Goal: Task Accomplishment & Management: Use online tool/utility

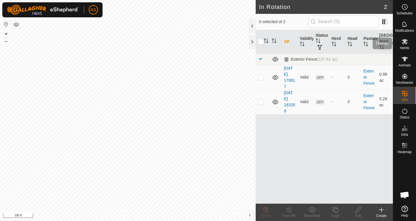
click at [406, 44] on icon at bounding box center [404, 41] width 7 height 7
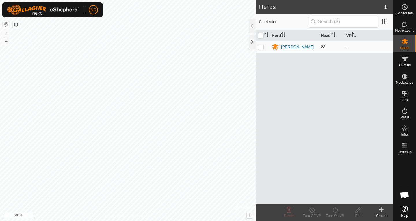
click at [287, 47] on div "Nathans WR" at bounding box center [297, 47] width 33 height 6
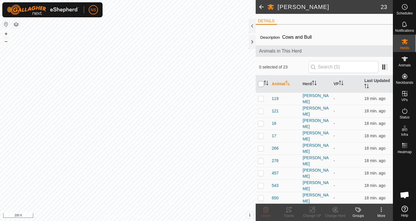
click at [261, 84] on input "checkbox" at bounding box center [261, 84] width 6 height 6
checkbox input "true"
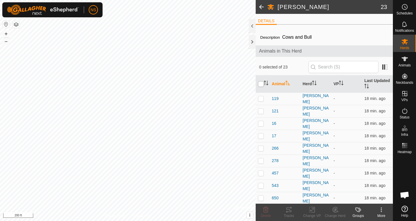
checkbox input "true"
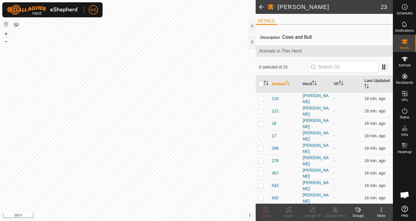
checkbox input "true"
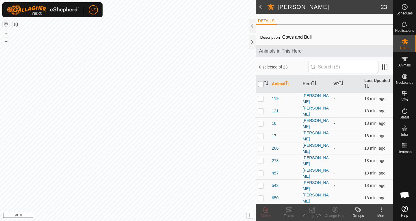
checkbox input "true"
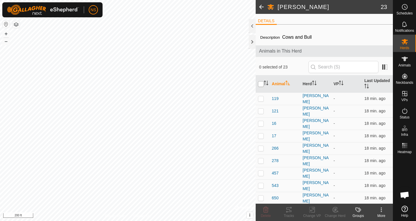
checkbox input "true"
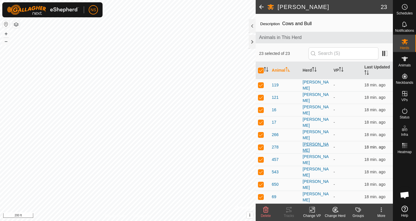
scroll to position [29, 0]
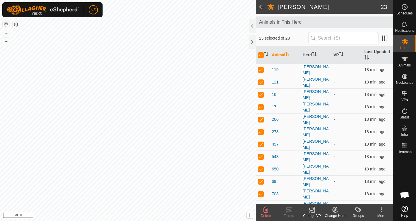
click at [311, 211] on icon at bounding box center [312, 209] width 7 height 7
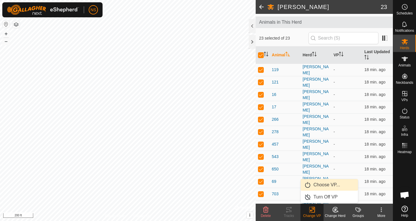
click at [317, 185] on link "Choose VP..." at bounding box center [329, 185] width 57 height 12
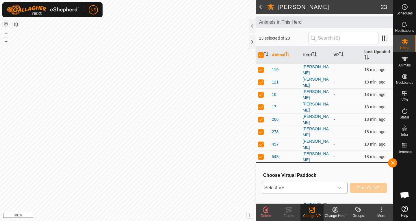
click at [342, 188] on div "dropdown trigger" at bounding box center [339, 188] width 12 height 12
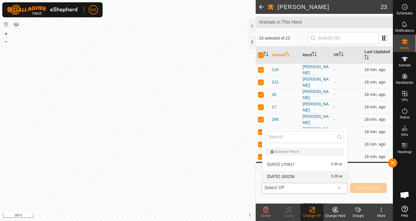
click at [305, 174] on li "[DATE] 183259 5.29 ac" at bounding box center [304, 177] width 85 height 12
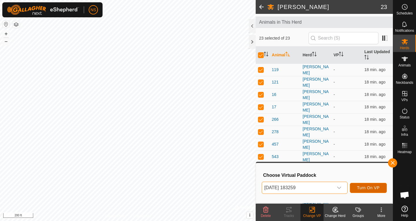
click at [360, 187] on span "Turn On VP" at bounding box center [368, 187] width 23 height 5
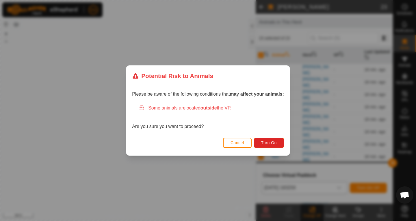
click at [227, 166] on div "Potential Risk to Animals Please be aware of the following conditions that may …" at bounding box center [208, 110] width 416 height 221
click at [233, 146] on button "Cancel" at bounding box center [237, 143] width 29 height 10
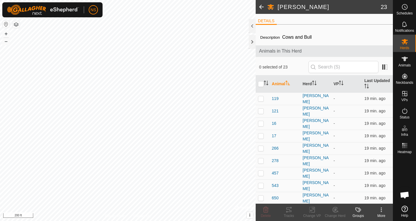
click at [380, 211] on icon at bounding box center [381, 209] width 7 height 7
click at [261, 83] on input "checkbox" at bounding box center [261, 84] width 6 height 6
checkbox input "true"
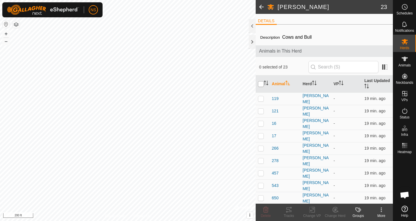
checkbox input "true"
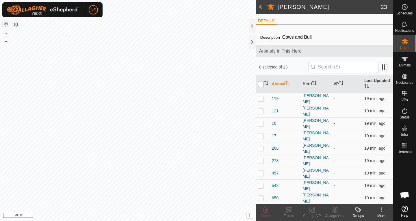
checkbox input "true"
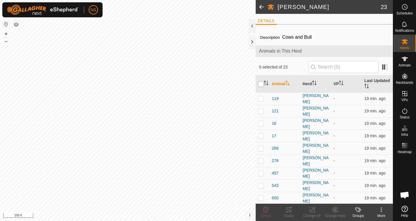
checkbox input "true"
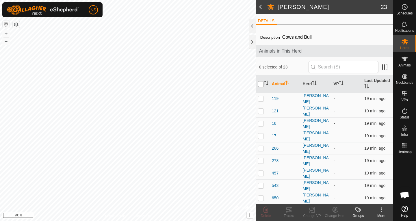
checkbox input "true"
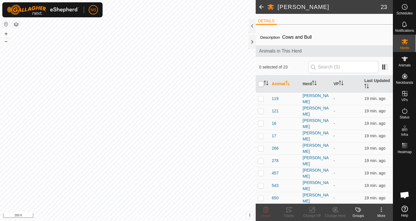
checkbox input "true"
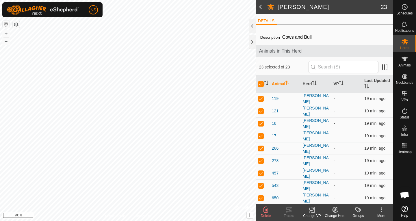
click at [311, 210] on icon at bounding box center [312, 210] width 4 height 4
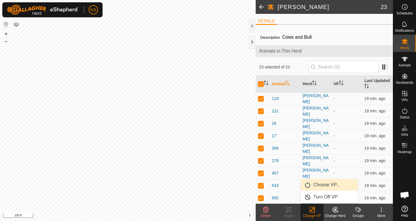
click at [315, 187] on link "Choose VP..." at bounding box center [329, 185] width 57 height 12
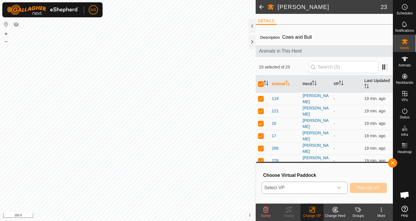
click at [338, 189] on icon "dropdown trigger" at bounding box center [339, 187] width 5 height 5
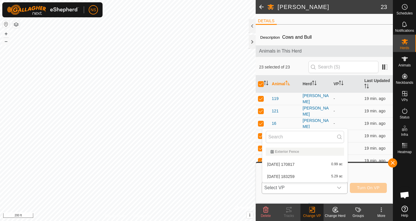
click at [299, 178] on li "[DATE] 183259 5.29 ac" at bounding box center [304, 177] width 85 height 12
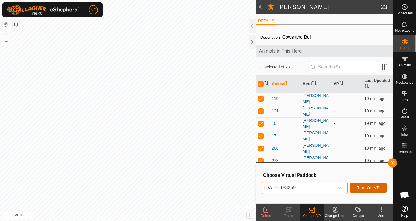
click at [365, 186] on span "Turn On VP" at bounding box center [368, 187] width 23 height 5
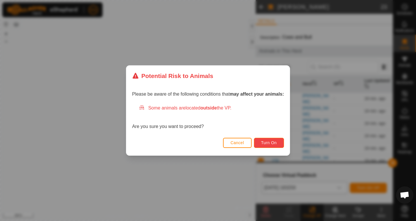
click at [271, 144] on span "Turn On" at bounding box center [269, 142] width 16 height 5
